Goal: Task Accomplishment & Management: Use online tool/utility

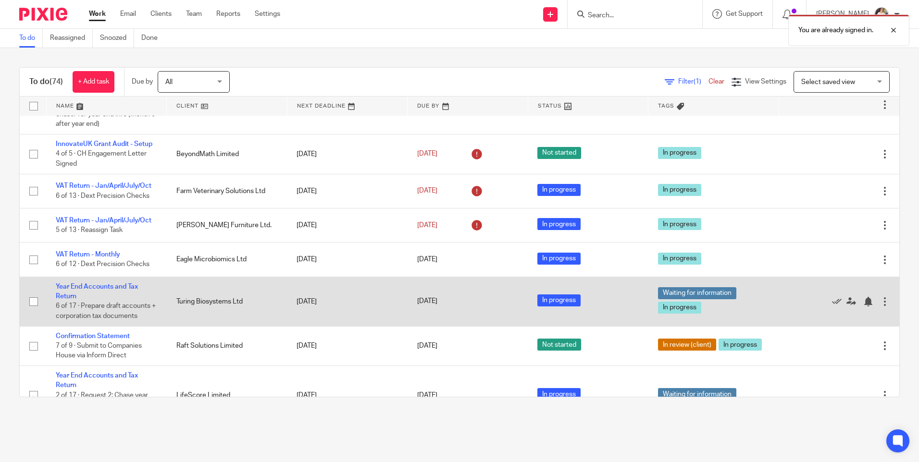
scroll to position [96, 0]
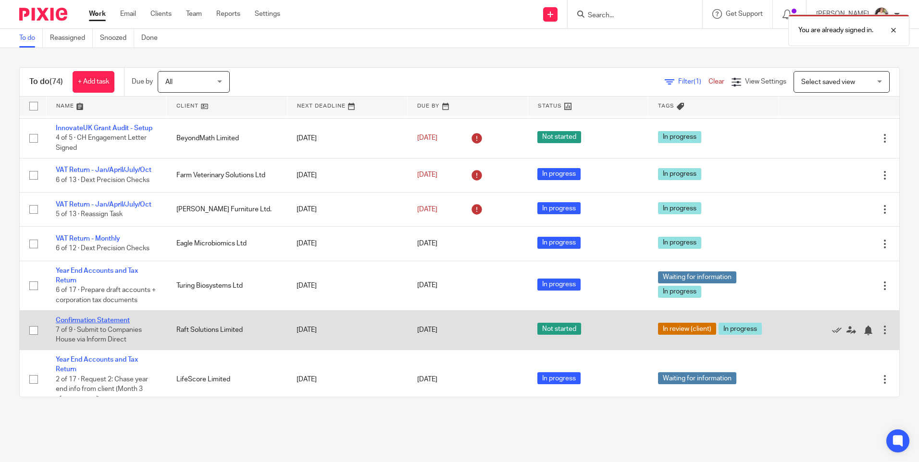
click at [110, 321] on link "Confirmation Statement" at bounding box center [93, 320] width 74 height 7
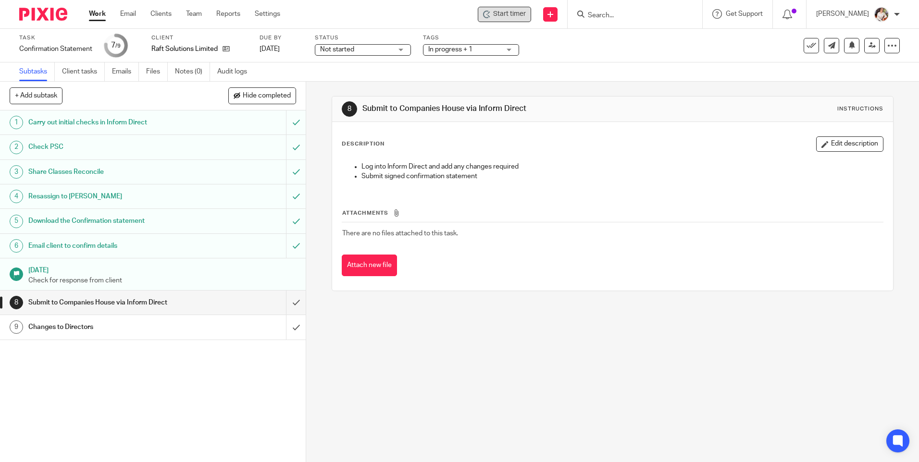
click at [508, 16] on span "Start timer" at bounding box center [509, 14] width 33 height 10
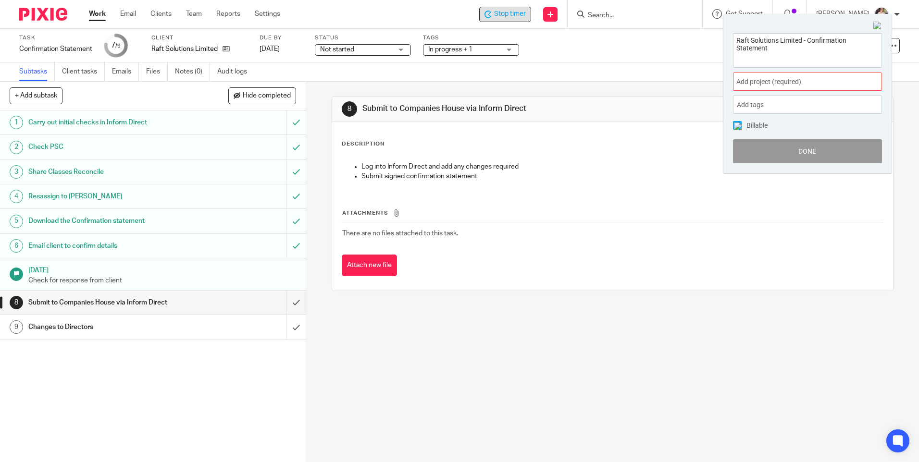
click at [855, 82] on span "Add project (required) :" at bounding box center [796, 82] width 121 height 10
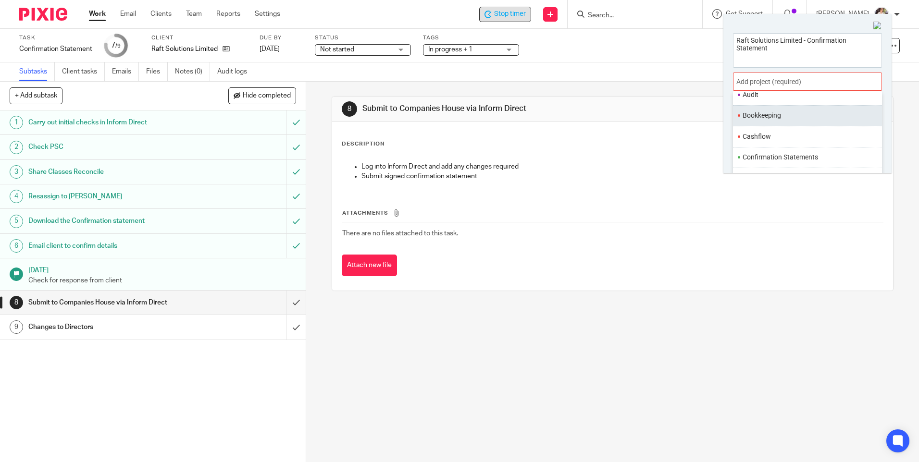
scroll to position [96, 0]
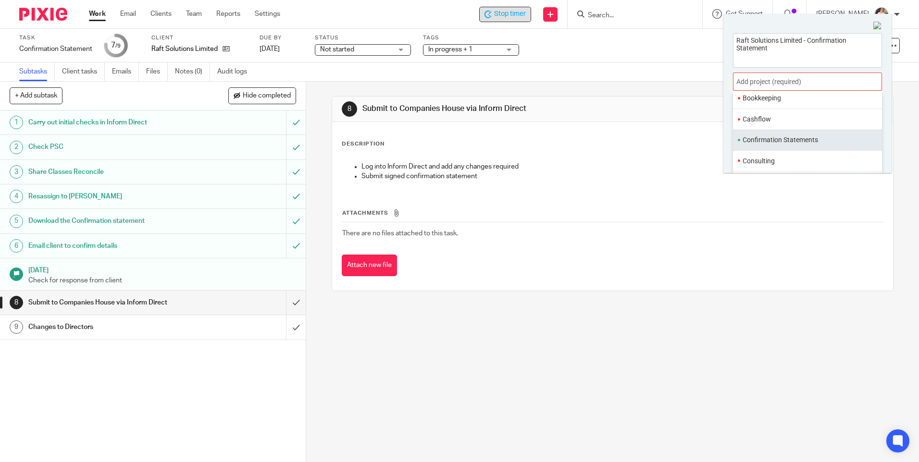
click at [791, 141] on li "Confirmation Statements" at bounding box center [805, 140] width 125 height 10
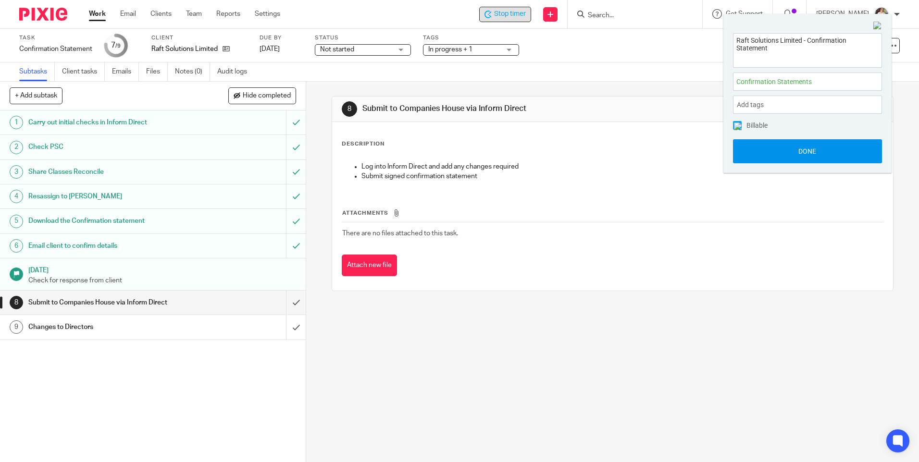
click at [789, 154] on button "Done" at bounding box center [807, 151] width 149 height 24
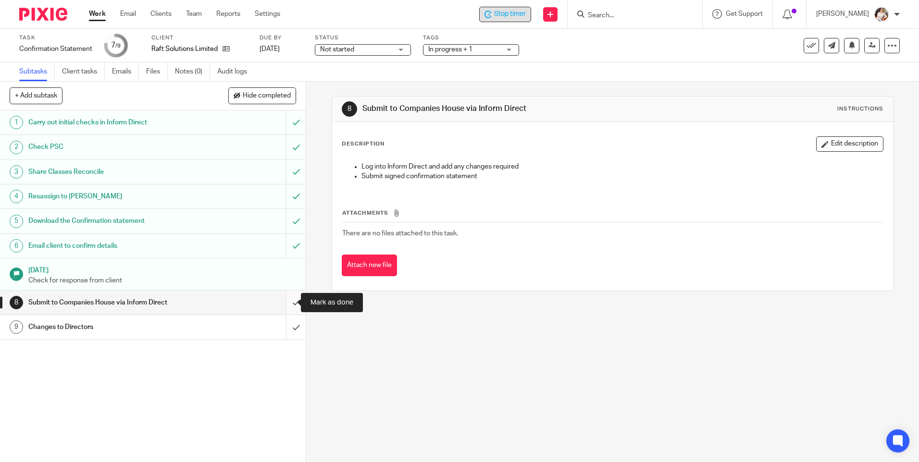
click at [289, 299] on input "submit" at bounding box center [153, 303] width 306 height 24
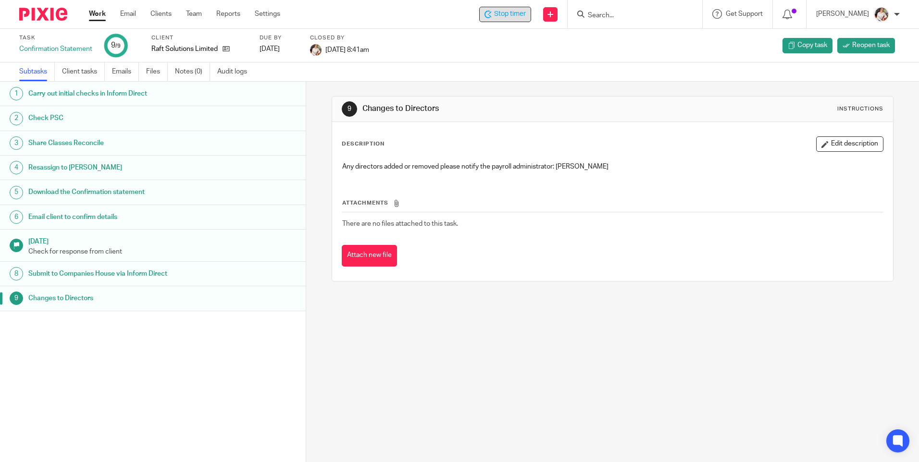
click at [502, 12] on span "Stop timer" at bounding box center [510, 14] width 32 height 10
click at [99, 18] on link "Work" at bounding box center [97, 14] width 17 height 10
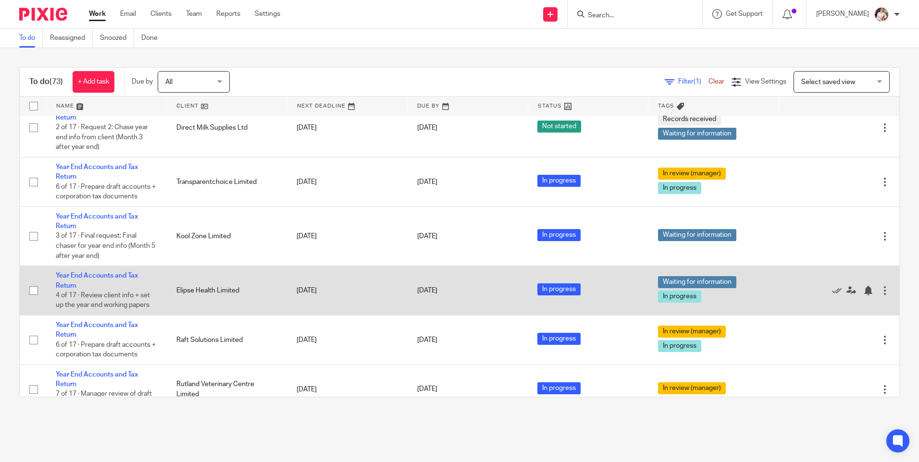
scroll to position [529, 0]
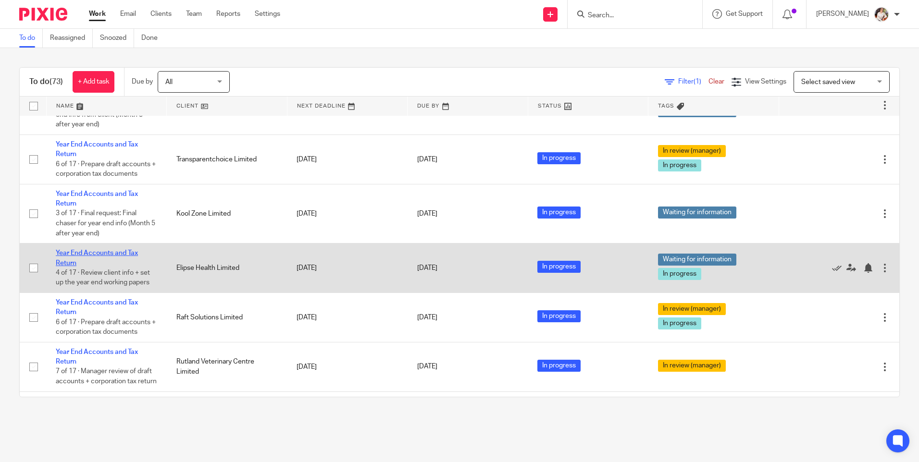
click at [120, 254] on link "Year End Accounts and Tax Return" at bounding box center [97, 258] width 82 height 16
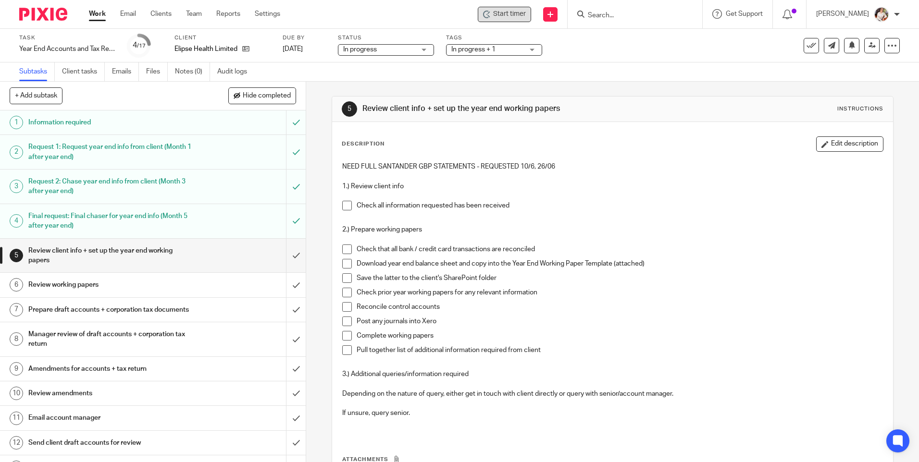
click at [511, 10] on span "Start timer" at bounding box center [509, 14] width 33 height 10
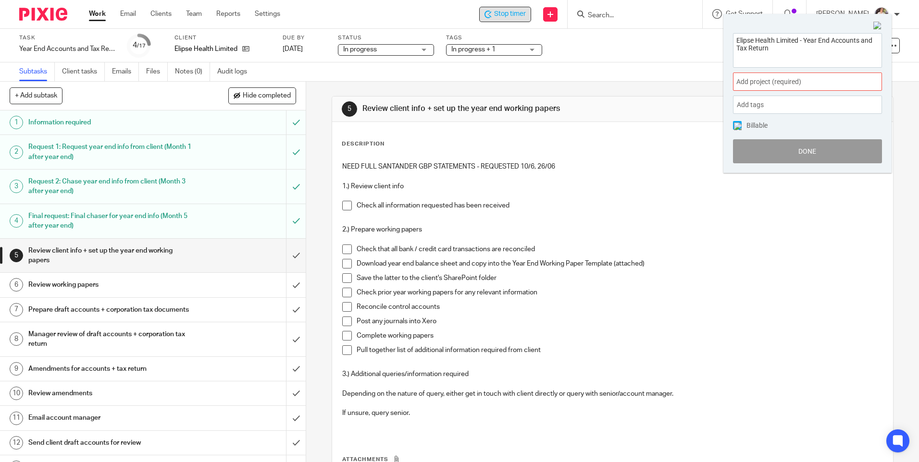
click at [791, 84] on span "Add project (required) :" at bounding box center [796, 82] width 121 height 10
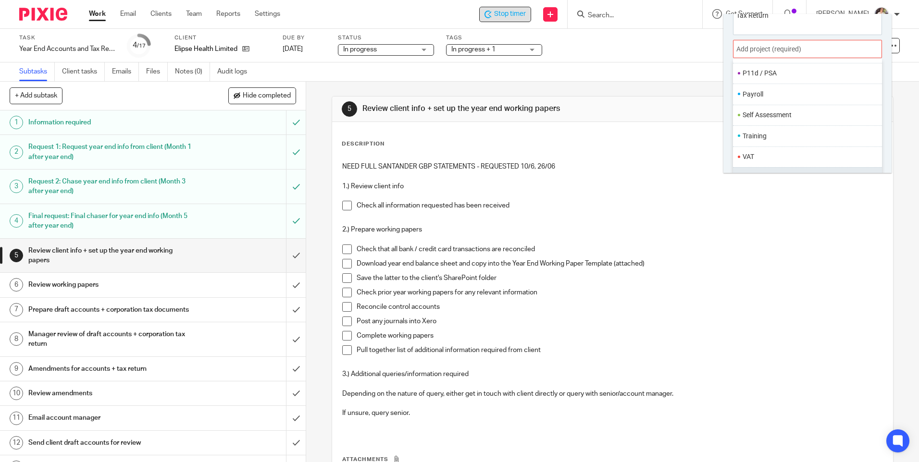
scroll to position [48, 0]
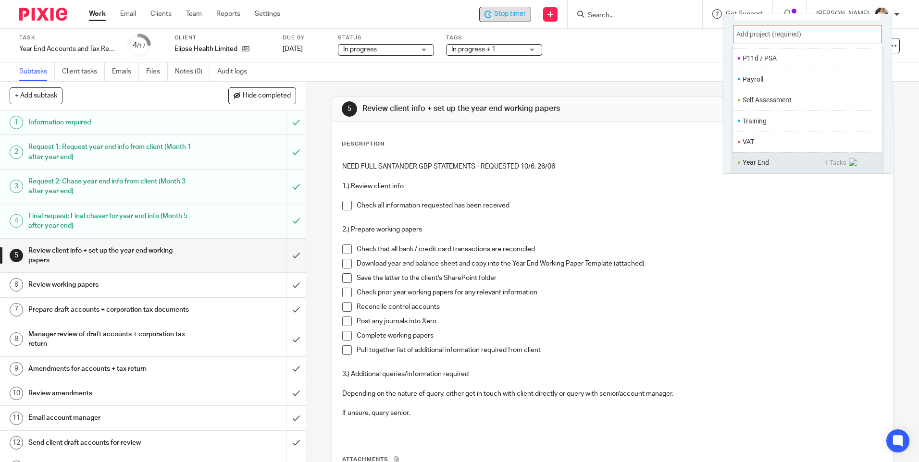
click at [758, 159] on li "Year End" at bounding box center [784, 163] width 82 height 10
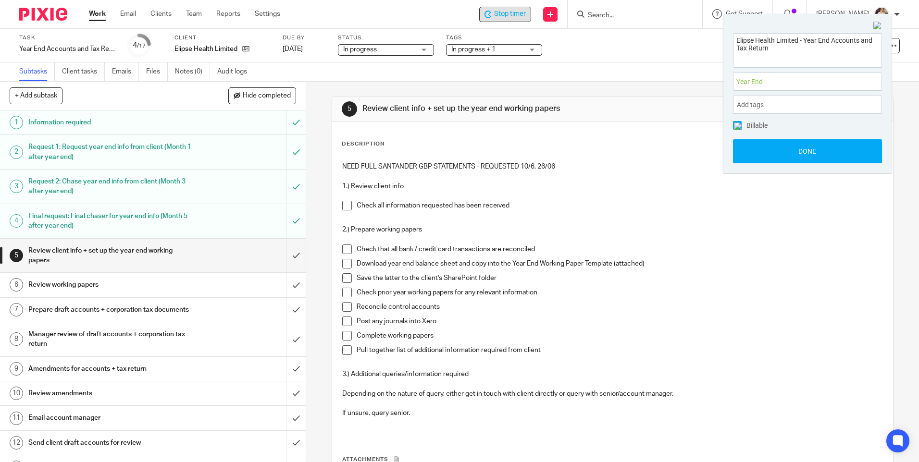
scroll to position [0, 0]
click at [780, 150] on button "Done" at bounding box center [807, 151] width 149 height 24
